Goal: Task Accomplishment & Management: Manage account settings

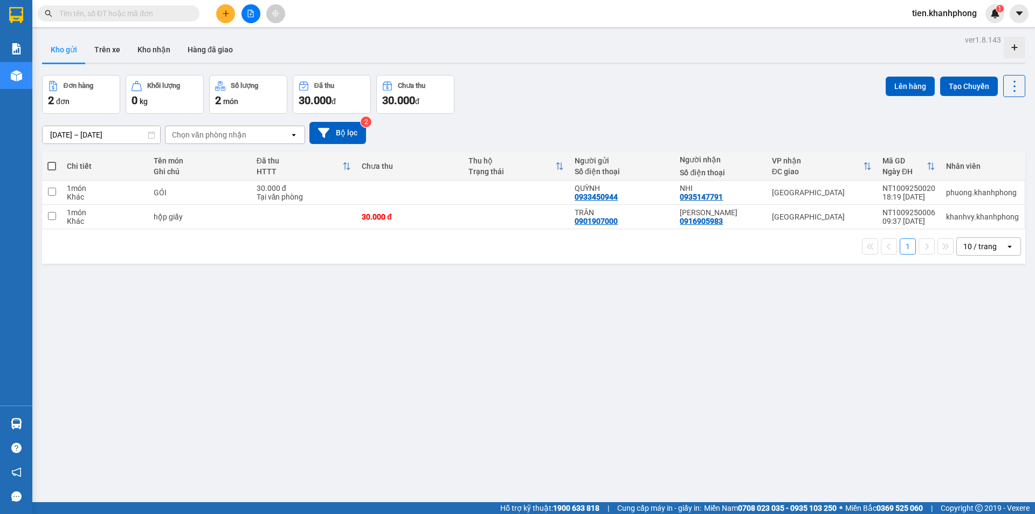
click at [961, 8] on span "tien.khanhphong" at bounding box center [945, 12] width 82 height 13
click at [928, 33] on span "Đăng xuất" at bounding box center [949, 34] width 60 height 12
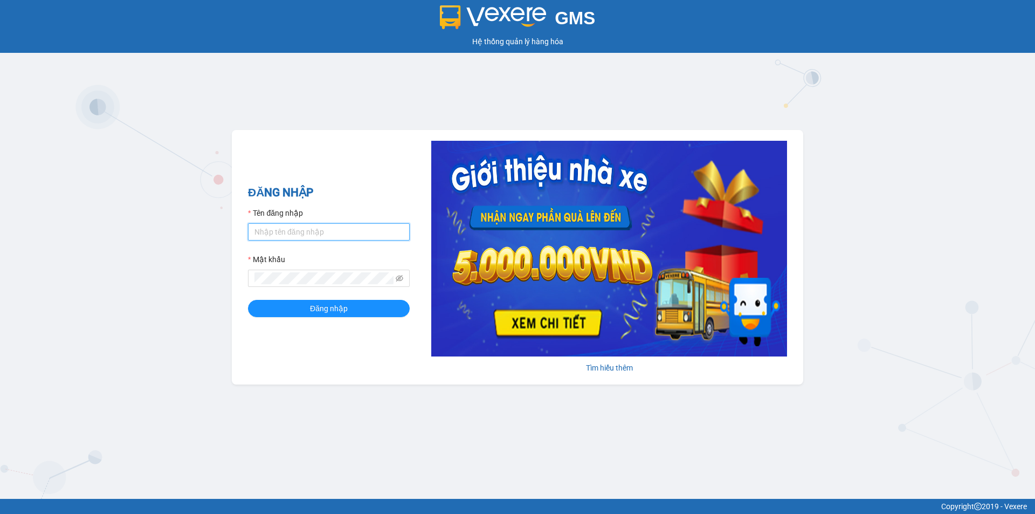
click at [286, 234] on input "Tên đăng nhập" at bounding box center [329, 231] width 162 height 17
type input "phuong.khanhphong"
click at [248, 300] on button "Đăng nhập" at bounding box center [329, 308] width 162 height 17
